Goal: Task Accomplishment & Management: Manage account settings

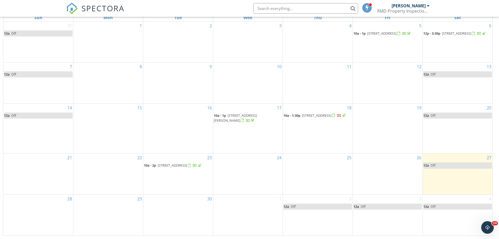
click at [87, 8] on span "SPECTORA" at bounding box center [103, 8] width 43 height 11
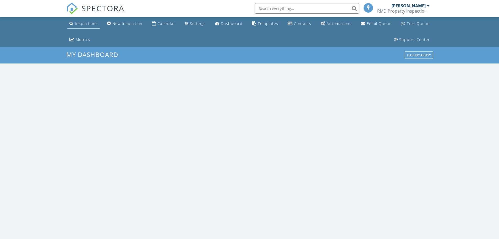
scroll to position [485, 508]
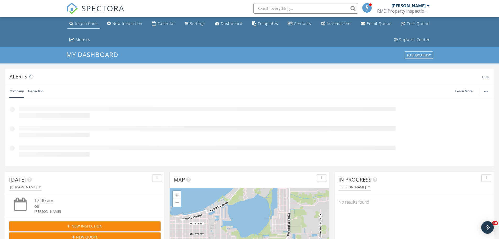
click at [86, 23] on div "Inspections" at bounding box center [86, 23] width 23 height 5
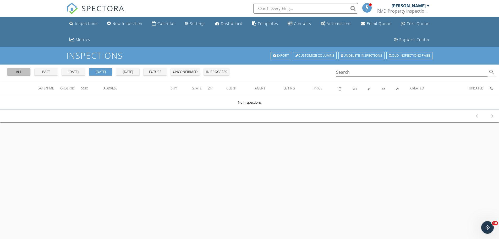
click at [19, 71] on div "all" at bounding box center [18, 71] width 19 height 5
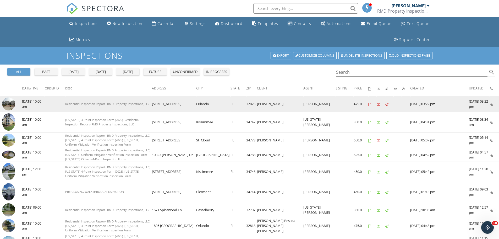
click at [7, 102] on img at bounding box center [8, 103] width 13 height 13
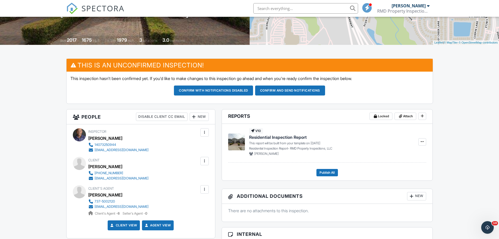
scroll to position [101, 0]
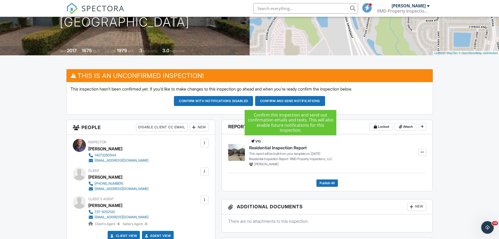
click at [280, 100] on button "Confirm and send notifications" at bounding box center [290, 101] width 70 height 10
